Goal: Use online tool/utility

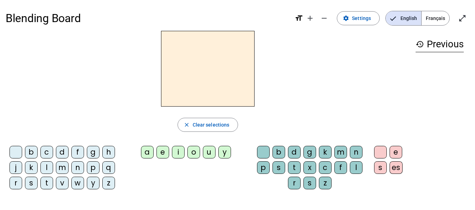
click at [62, 166] on div "m" at bounding box center [62, 168] width 13 height 13
click at [198, 151] on div "o" at bounding box center [193, 152] width 13 height 13
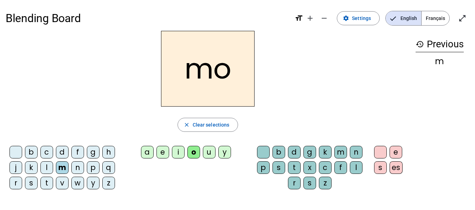
click at [402, 22] on span "English" at bounding box center [402, 18] width 35 height 14
click at [232, 124] on span "button" at bounding box center [208, 125] width 60 height 17
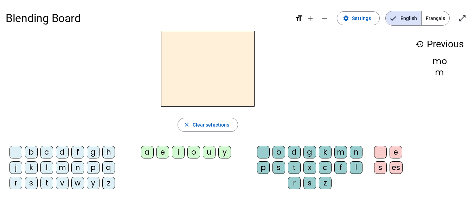
click at [355, 168] on div "l" at bounding box center [356, 168] width 13 height 13
click at [148, 153] on div "a" at bounding box center [147, 152] width 13 height 13
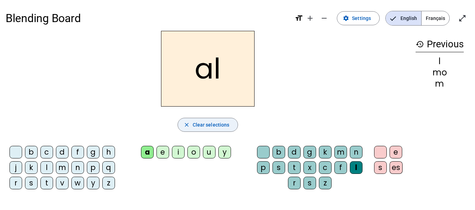
click at [206, 125] on span "Clear selections" at bounding box center [211, 125] width 37 height 8
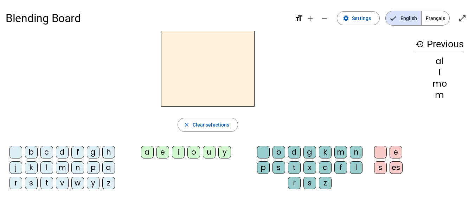
click at [148, 152] on div "a" at bounding box center [147, 152] width 13 height 13
drag, startPoint x: 411, startPoint y: 100, endPoint x: 154, endPoint y: 71, distance: 259.5
click at [154, 71] on div "a" at bounding box center [208, 69] width 404 height 76
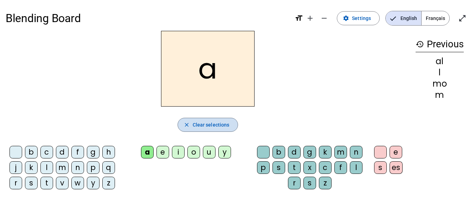
click at [197, 124] on span "Clear selections" at bounding box center [211, 125] width 37 height 8
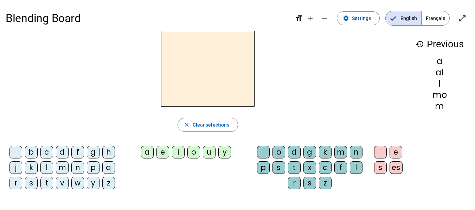
click at [48, 167] on div "l" at bounding box center [46, 168] width 13 height 13
click at [148, 154] on div "a" at bounding box center [147, 152] width 13 height 13
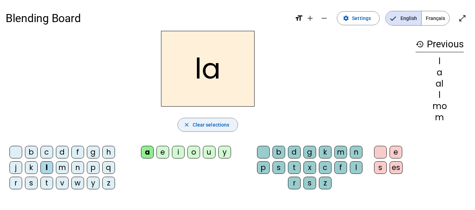
click at [202, 122] on span "Clear selections" at bounding box center [211, 125] width 37 height 8
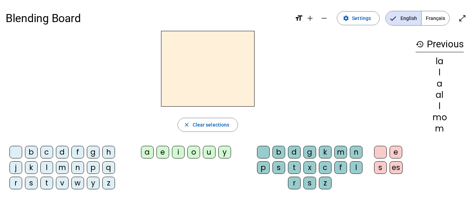
click at [93, 169] on div "p" at bounding box center [93, 168] width 13 height 13
click at [195, 155] on div "o" at bounding box center [193, 152] width 13 height 13
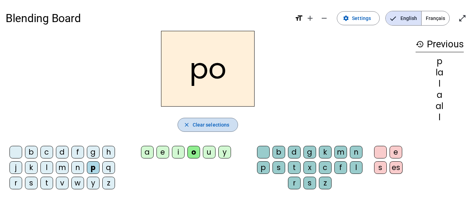
click at [226, 125] on span "Clear selections" at bounding box center [211, 125] width 37 height 8
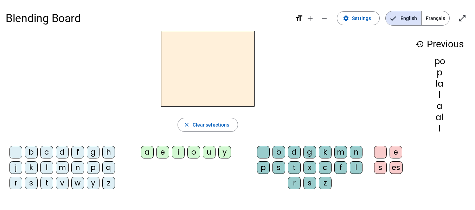
click at [47, 183] on div "t" at bounding box center [46, 183] width 13 height 13
click at [163, 152] on div "e" at bounding box center [162, 152] width 13 height 13
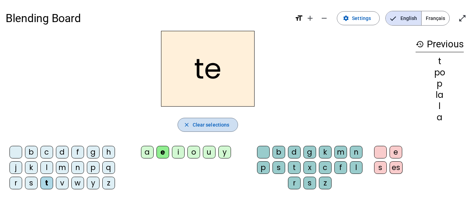
click at [225, 126] on span "Clear selections" at bounding box center [211, 125] width 37 height 8
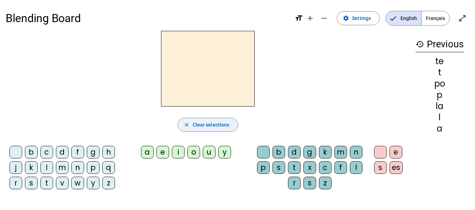
click at [145, 151] on div "a" at bounding box center [147, 152] width 13 height 13
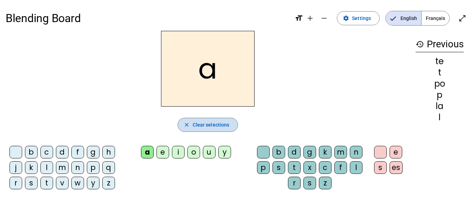
click at [187, 126] on mat-icon "close" at bounding box center [186, 125] width 6 height 6
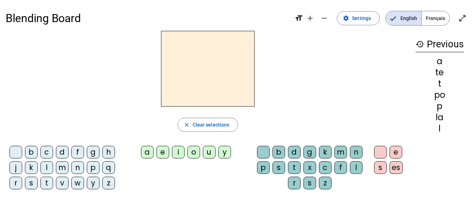
click at [78, 153] on div "f" at bounding box center [77, 152] width 13 height 13
click at [209, 126] on span "Clear selections" at bounding box center [211, 125] width 37 height 8
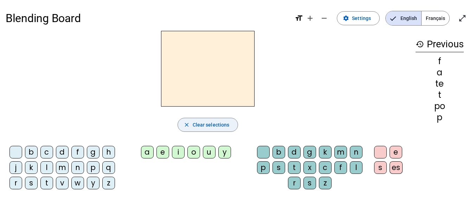
click at [47, 184] on div "t" at bounding box center [46, 183] width 13 height 13
click at [178, 153] on div "i" at bounding box center [178, 152] width 13 height 13
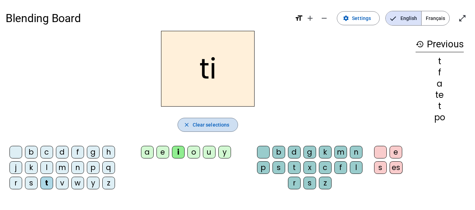
click at [220, 128] on span "Clear selections" at bounding box center [211, 125] width 37 height 8
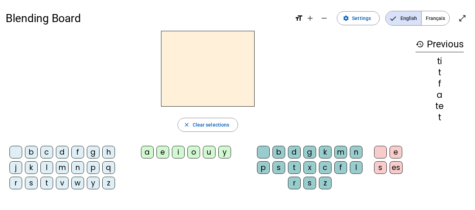
click at [164, 153] on div "e" at bounding box center [162, 152] width 13 height 13
click at [30, 180] on div "s" at bounding box center [31, 183] width 13 height 13
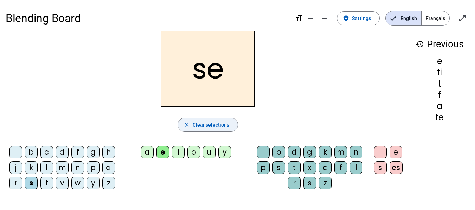
click at [200, 126] on span "Clear selections" at bounding box center [211, 125] width 37 height 8
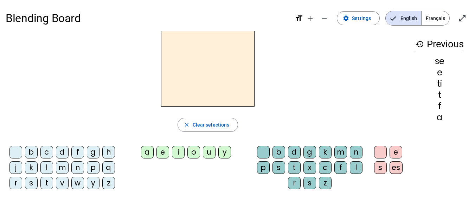
click at [30, 184] on div "s" at bounding box center [31, 183] width 13 height 13
click at [163, 153] on div "e" at bounding box center [162, 152] width 13 height 13
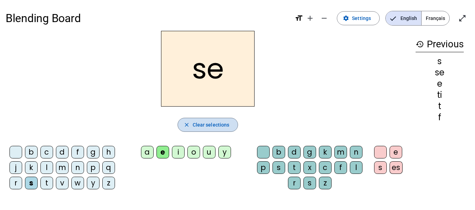
click at [190, 133] on span "button" at bounding box center [208, 125] width 60 height 17
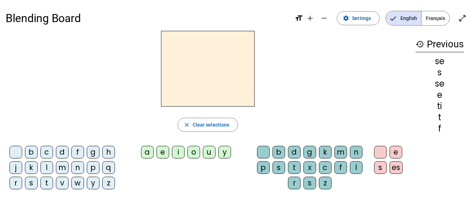
click at [162, 153] on div "e" at bounding box center [162, 152] width 13 height 13
click at [31, 186] on div "s" at bounding box center [31, 183] width 13 height 13
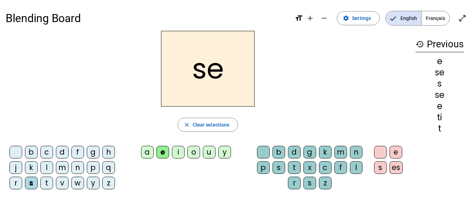
click at [340, 155] on div "m" at bounding box center [340, 152] width 13 height 13
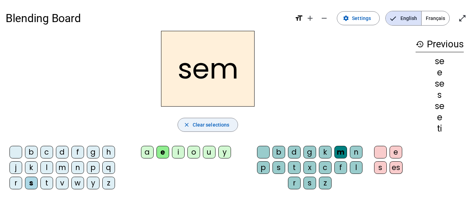
click at [216, 123] on span "Clear selections" at bounding box center [211, 125] width 37 height 8
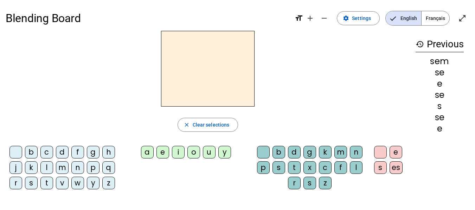
click at [164, 150] on div "e" at bounding box center [162, 152] width 13 height 13
click at [32, 181] on div "s" at bounding box center [31, 183] width 13 height 13
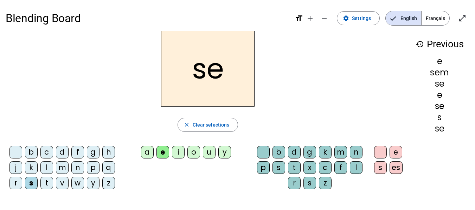
click at [61, 169] on div "m" at bounding box center [62, 168] width 13 height 13
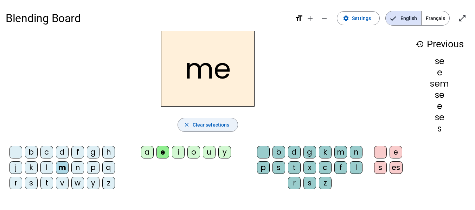
click at [199, 126] on span "Clear selections" at bounding box center [211, 125] width 37 height 8
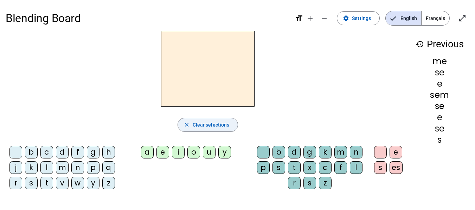
click at [59, 170] on div "m" at bounding box center [62, 168] width 13 height 13
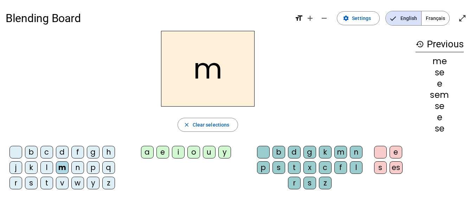
click at [62, 168] on div "m" at bounding box center [62, 168] width 13 height 13
click at [48, 170] on div "l" at bounding box center [46, 168] width 13 height 13
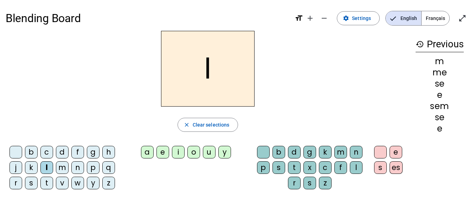
click at [61, 168] on div "m" at bounding box center [62, 168] width 13 height 13
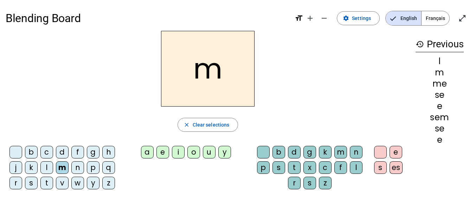
click at [193, 155] on div "o" at bounding box center [193, 152] width 13 height 13
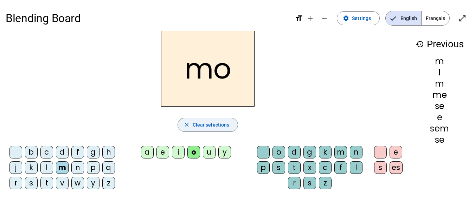
click at [192, 124] on span "button" at bounding box center [208, 125] width 60 height 17
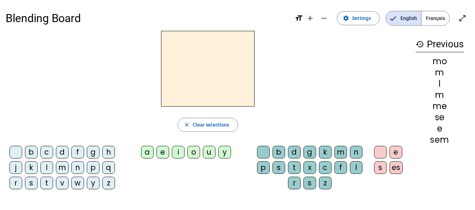
click at [63, 168] on div "m" at bounding box center [62, 168] width 13 height 13
click at [193, 152] on div "o" at bounding box center [193, 152] width 13 height 13
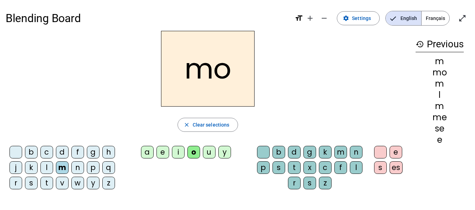
click at [276, 168] on div "s" at bounding box center [278, 168] width 13 height 13
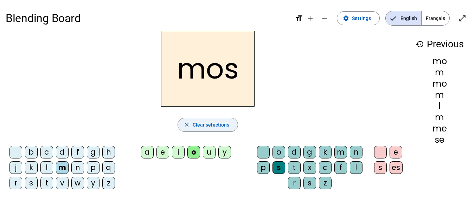
click at [195, 125] on span "Clear selections" at bounding box center [211, 125] width 37 height 8
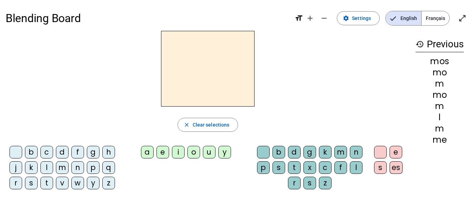
click at [109, 185] on div "z" at bounding box center [108, 183] width 13 height 13
click at [194, 153] on div "o" at bounding box center [193, 152] width 13 height 13
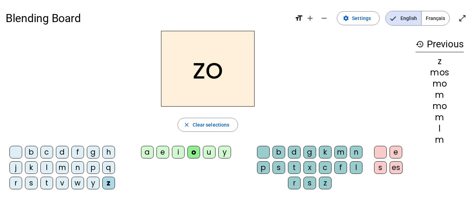
click at [194, 153] on div "o" at bounding box center [193, 152] width 13 height 13
click at [196, 153] on div "o" at bounding box center [193, 152] width 13 height 13
click at [193, 152] on div "o" at bounding box center [193, 152] width 13 height 13
click at [195, 153] on div "o" at bounding box center [193, 152] width 13 height 13
click at [191, 151] on div "o" at bounding box center [193, 152] width 13 height 13
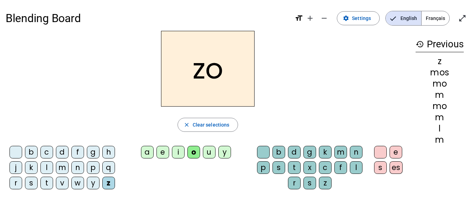
click at [60, 171] on div "m" at bounding box center [62, 168] width 13 height 13
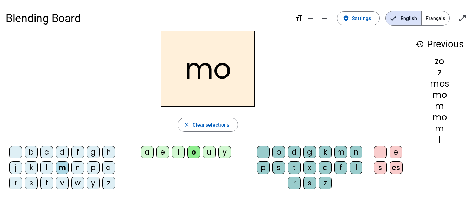
click at [184, 126] on mat-icon "close" at bounding box center [186, 125] width 6 height 6
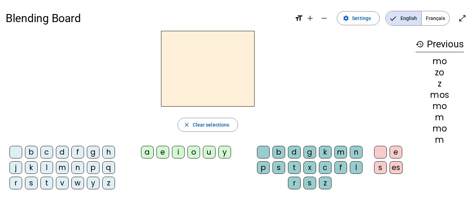
click at [87, 170] on div "p" at bounding box center [93, 168] width 13 height 13
click at [49, 166] on div "l" at bounding box center [46, 168] width 13 height 13
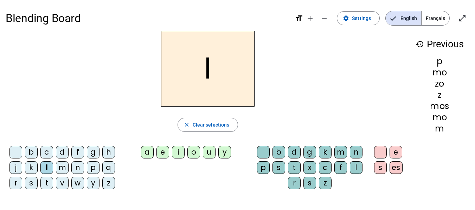
click at [73, 156] on div "f" at bounding box center [77, 152] width 13 height 13
click at [45, 162] on div "l" at bounding box center [46, 168] width 13 height 13
click at [72, 163] on div "n" at bounding box center [77, 168] width 13 height 13
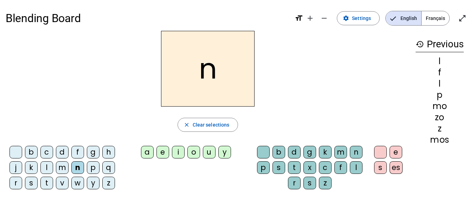
click at [46, 170] on div "l" at bounding box center [46, 168] width 13 height 13
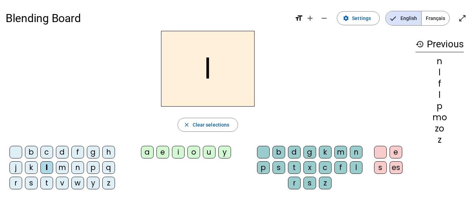
click at [83, 167] on div "n" at bounding box center [77, 168] width 13 height 13
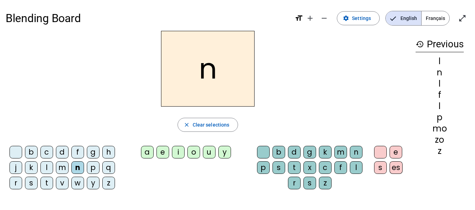
click at [48, 155] on div "c" at bounding box center [46, 152] width 13 height 13
click at [59, 177] on letter-bubble "m" at bounding box center [63, 169] width 15 height 15
click at [33, 138] on div "n close Clear selections b c d f g h j k l m n p q r s t v w y z a e i o u y b …" at bounding box center [208, 113] width 404 height 164
click at [50, 139] on div "n close Clear selections b c d f g h j k l m n p q r s t v w y z a e i o u y b …" at bounding box center [208, 113] width 404 height 164
